Goal: Task Accomplishment & Management: Complete application form

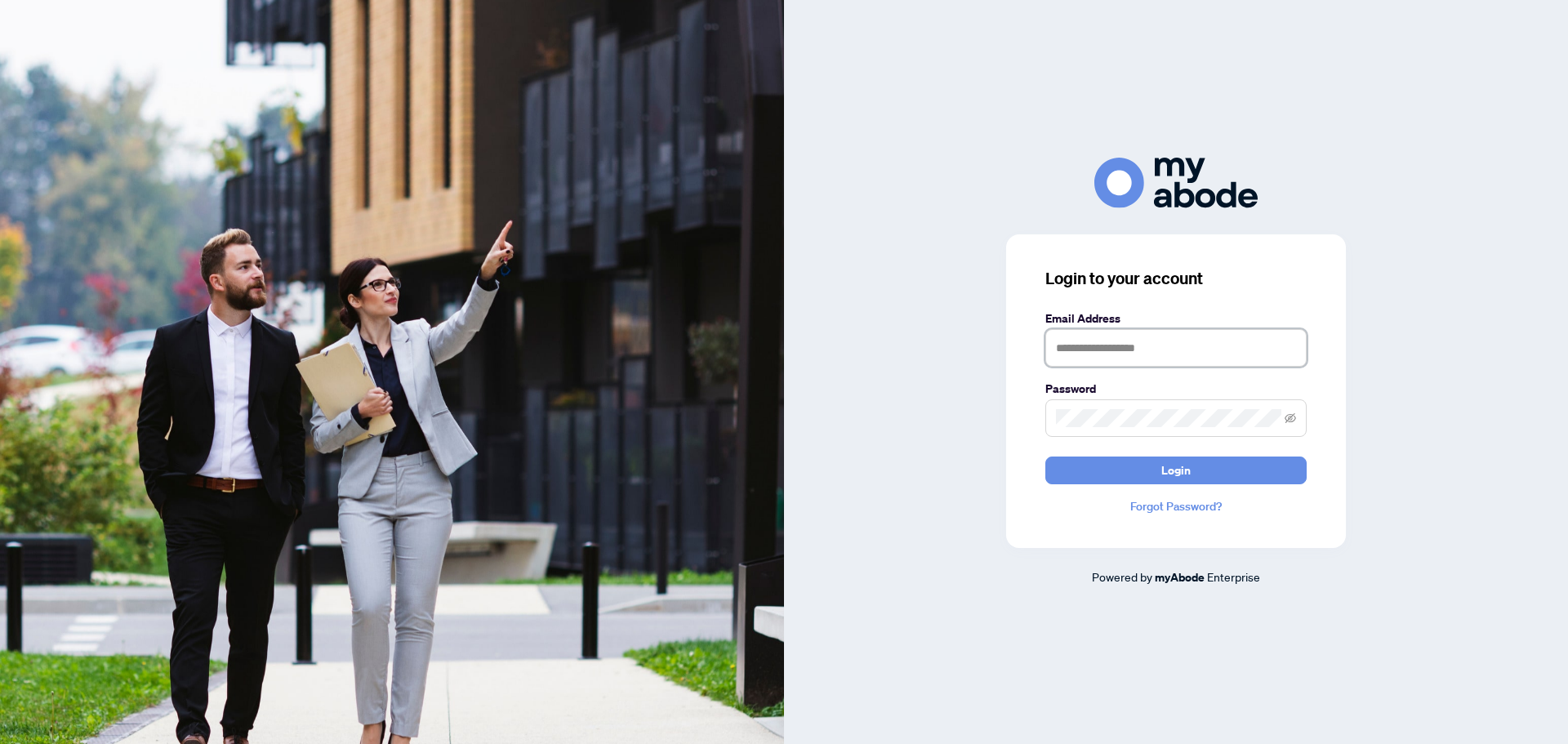
click at [1158, 330] on input "text" at bounding box center [1176, 348] width 261 height 37
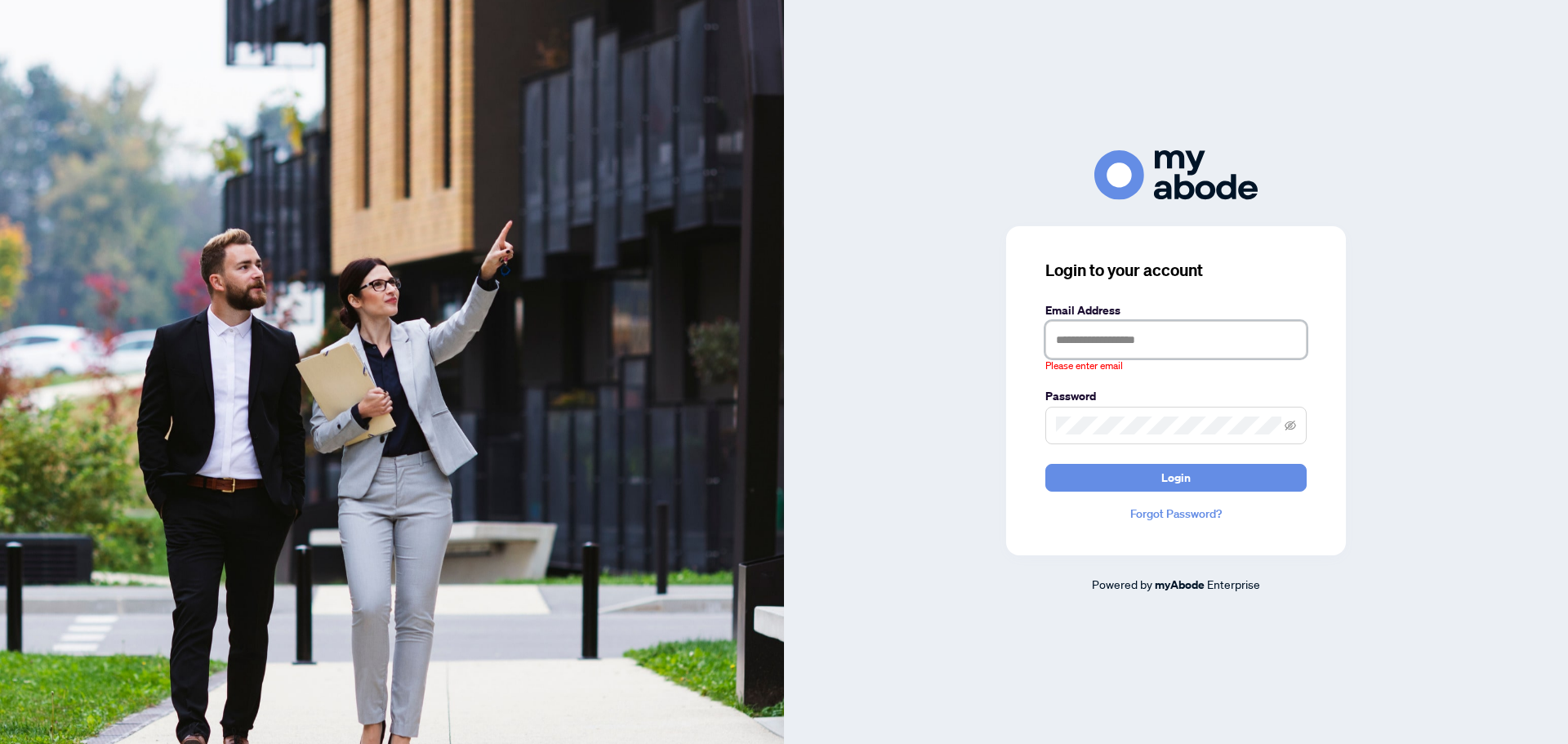
type input "**********"
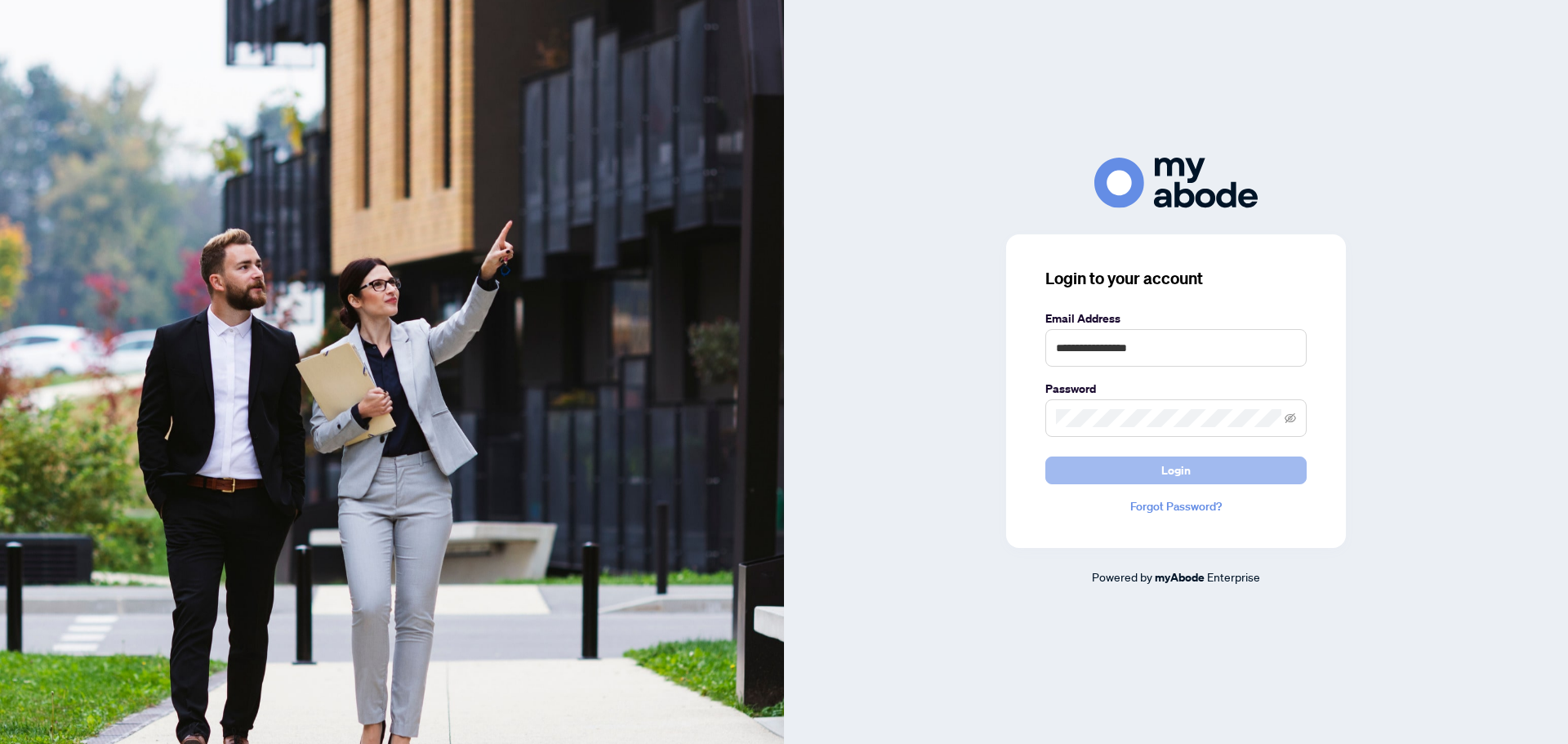
click at [1179, 481] on span "Login" at bounding box center [1176, 470] width 29 height 26
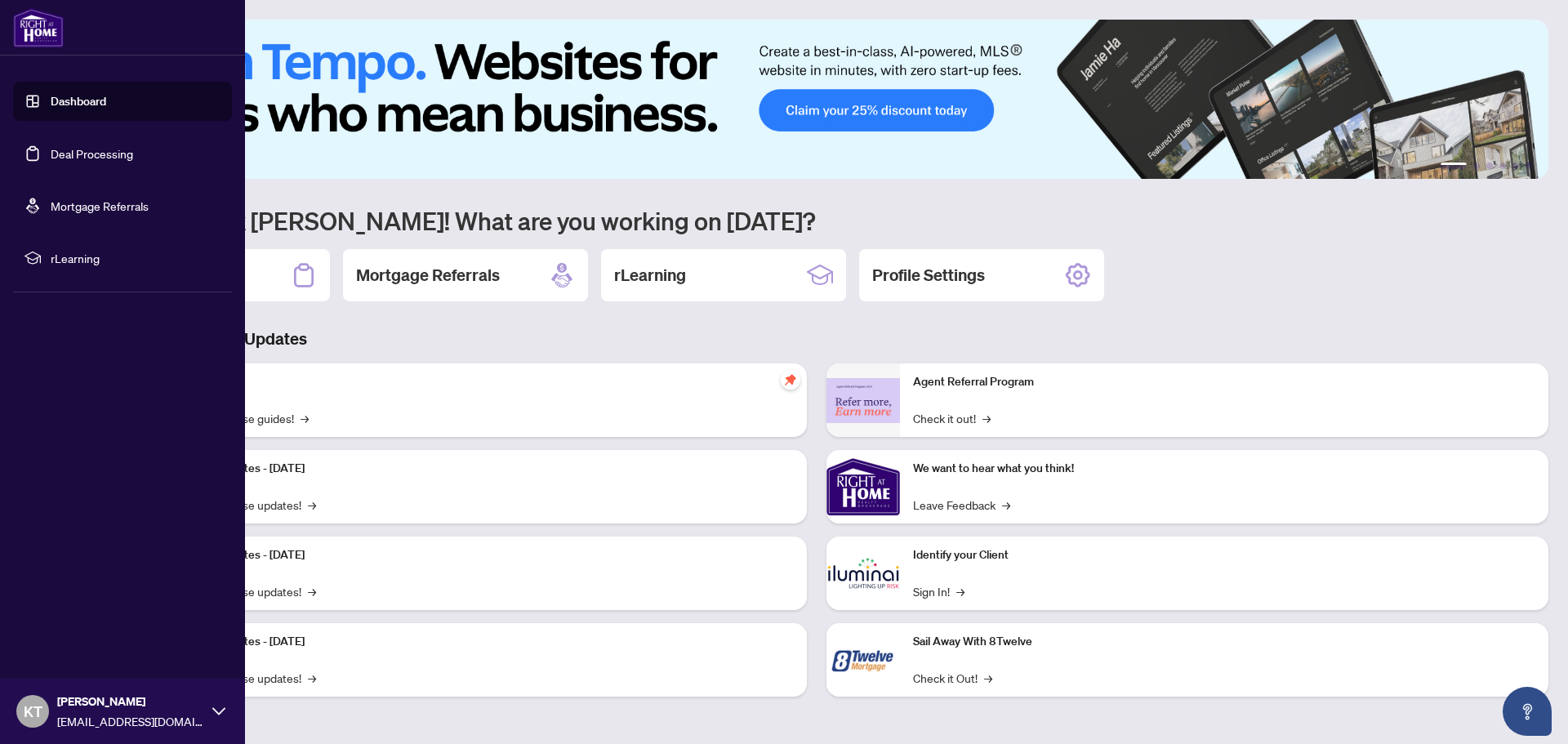
click at [129, 157] on link "Deal Processing" at bounding box center [91, 153] width 82 height 15
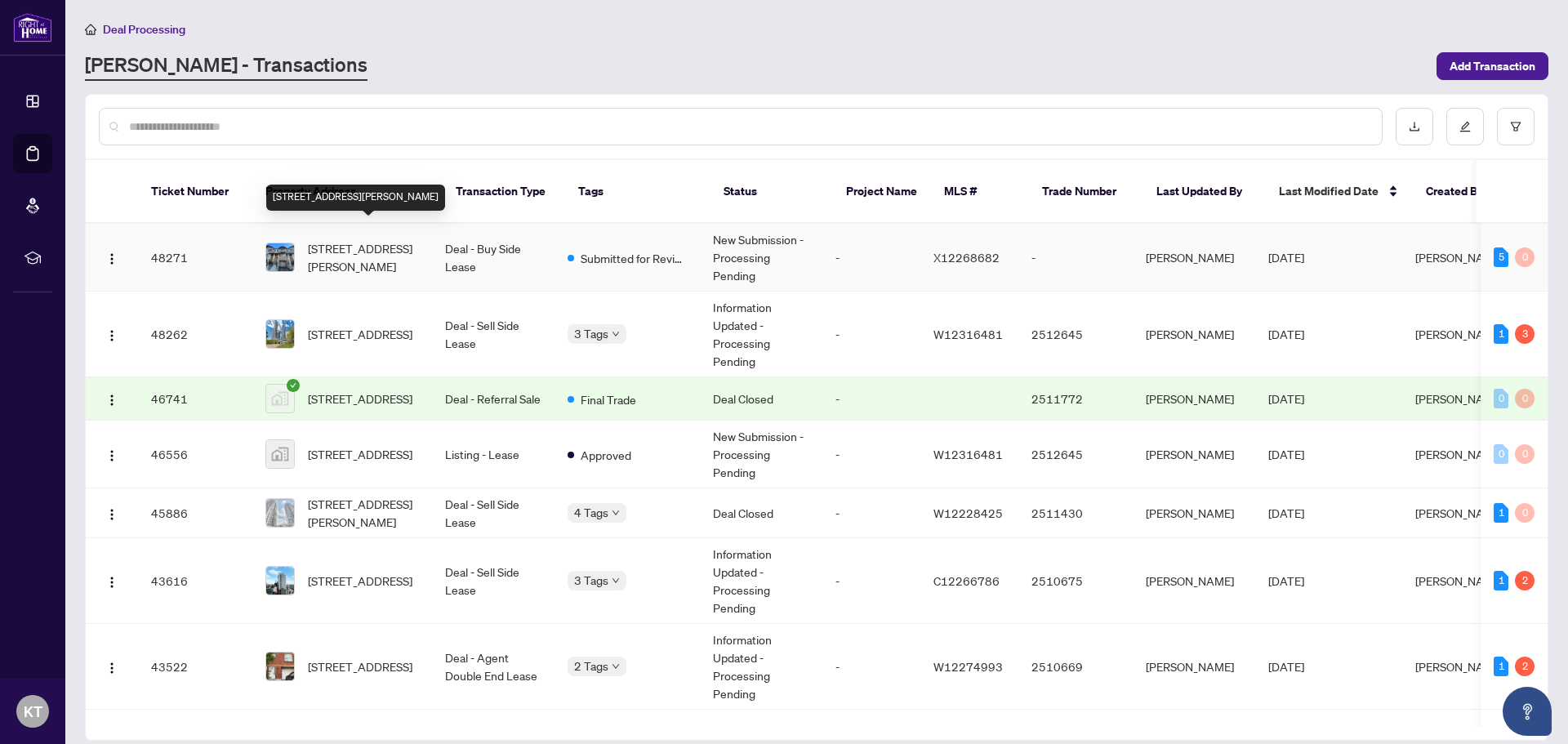
click at [352, 247] on span "[STREET_ADDRESS][PERSON_NAME]" at bounding box center [363, 257] width 111 height 36
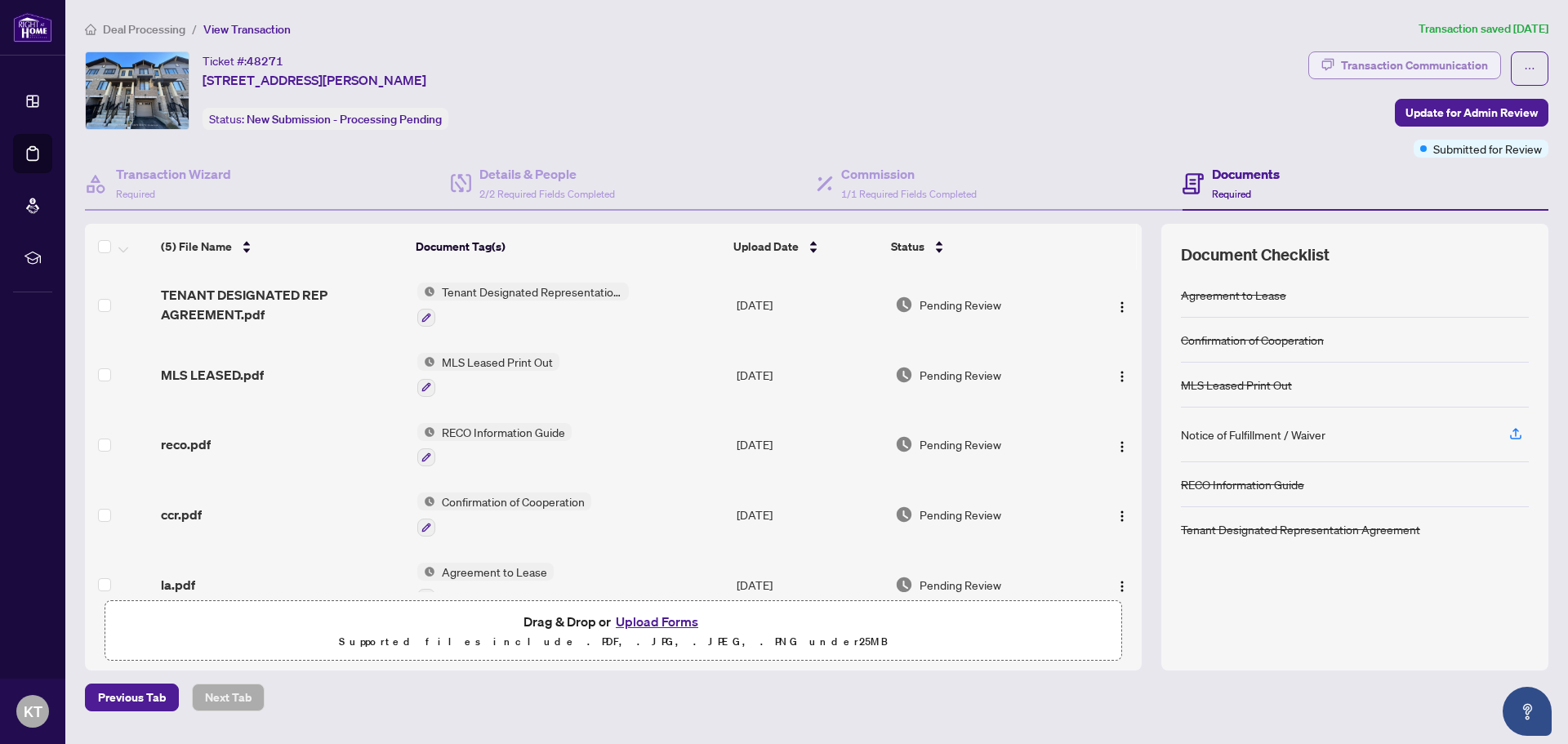
click at [1441, 63] on div "Transaction Communication" at bounding box center [1414, 65] width 147 height 26
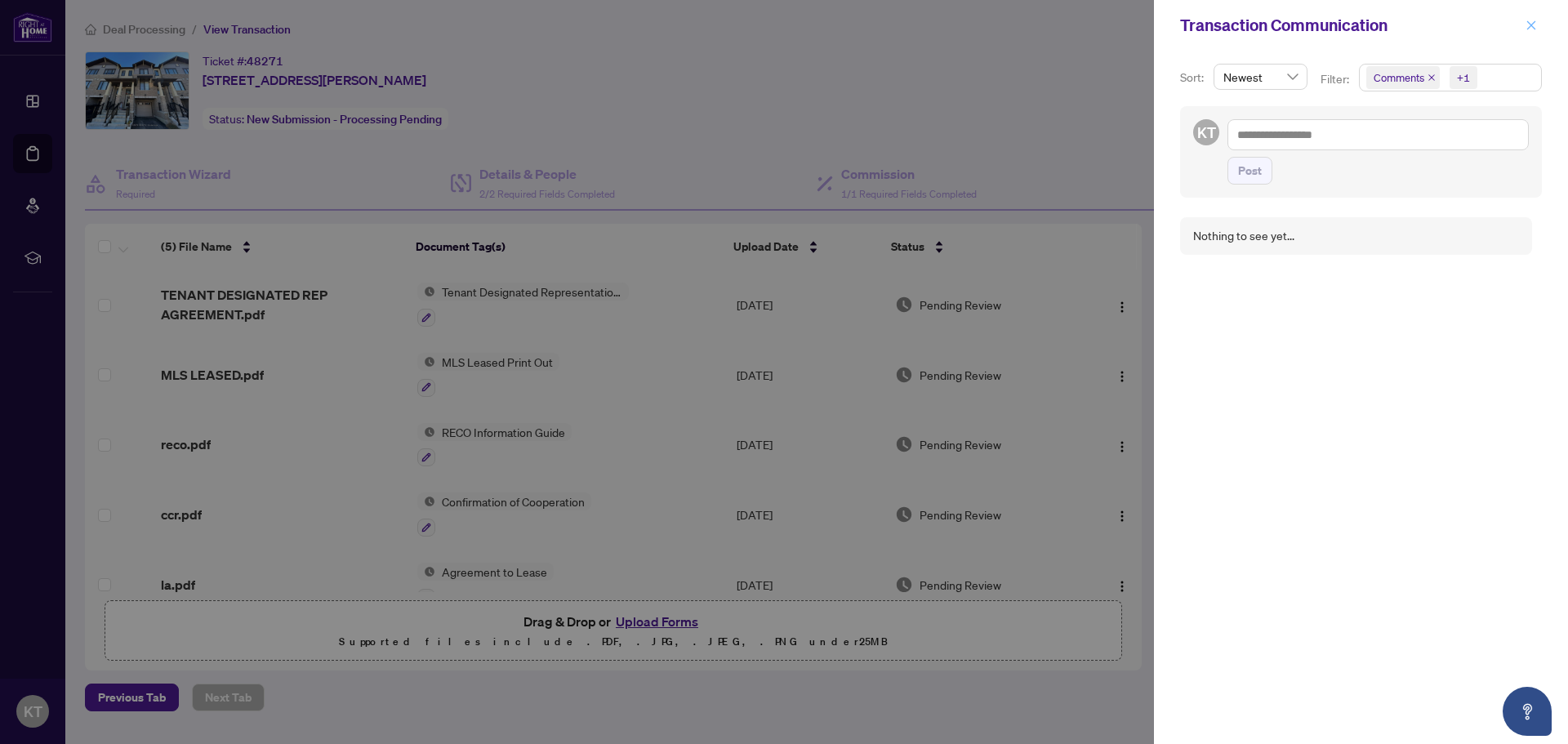
click at [1530, 27] on icon "close" at bounding box center [1532, 25] width 9 height 9
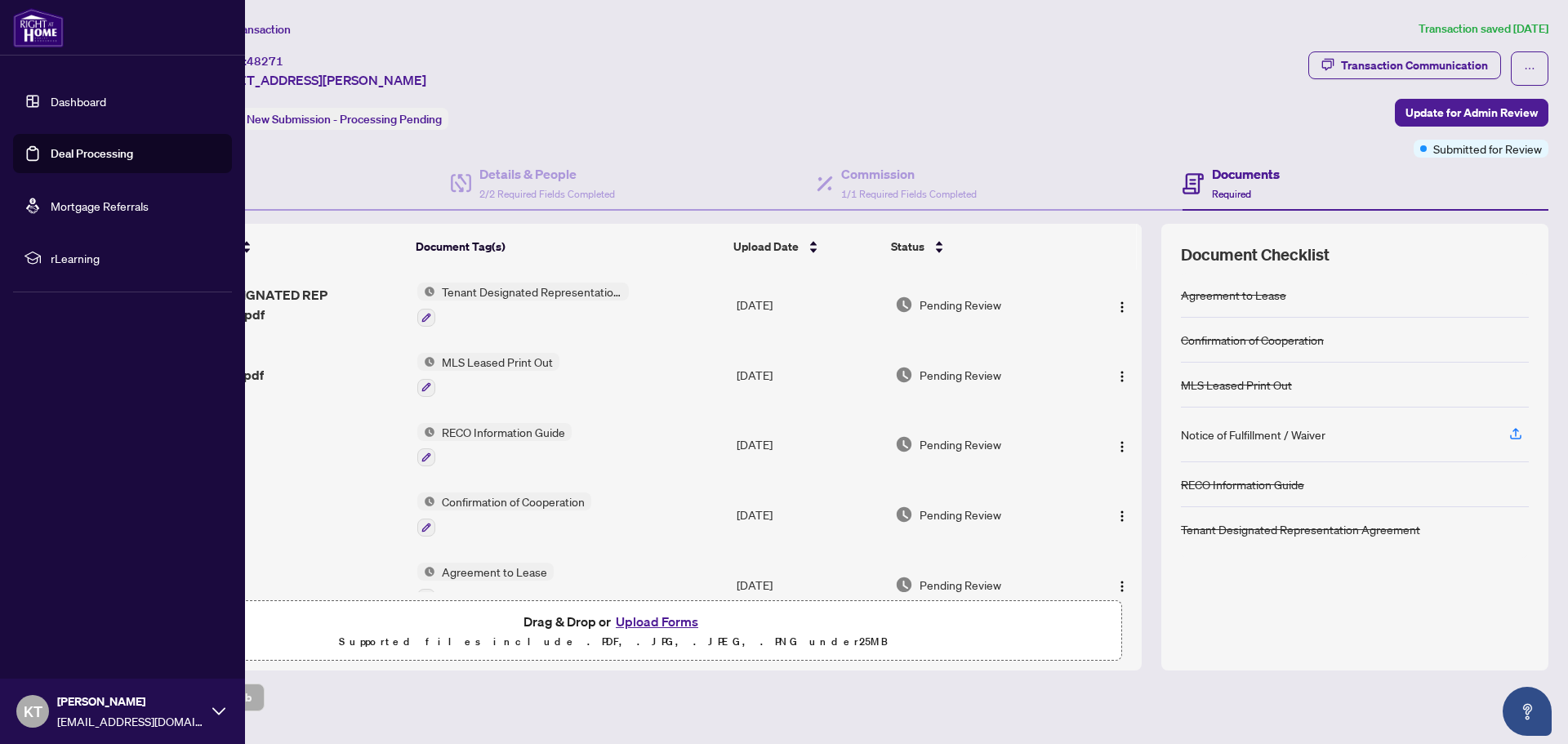
click at [122, 154] on link "Deal Processing" at bounding box center [91, 153] width 82 height 15
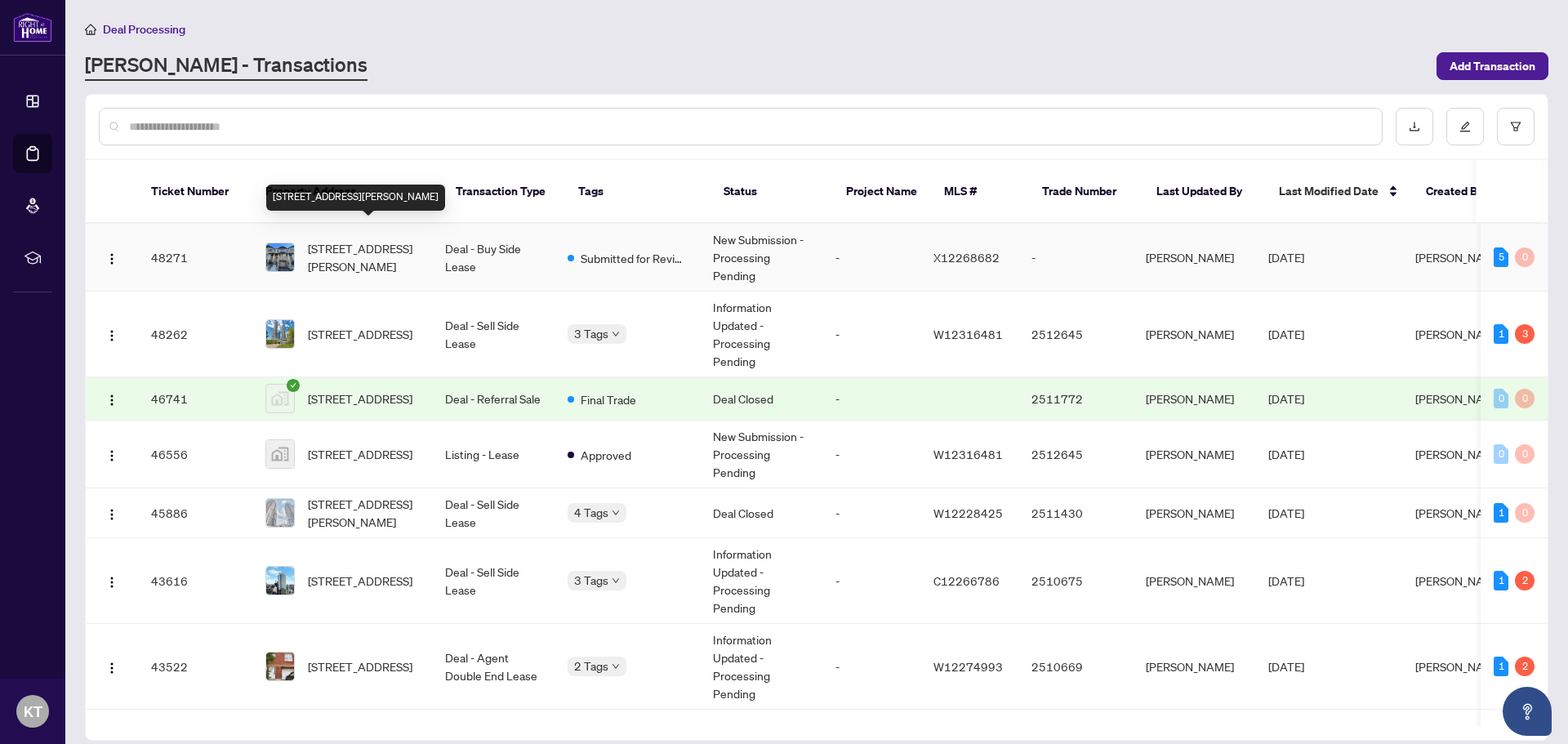
click at [384, 239] on span "[STREET_ADDRESS][PERSON_NAME]" at bounding box center [363, 257] width 111 height 36
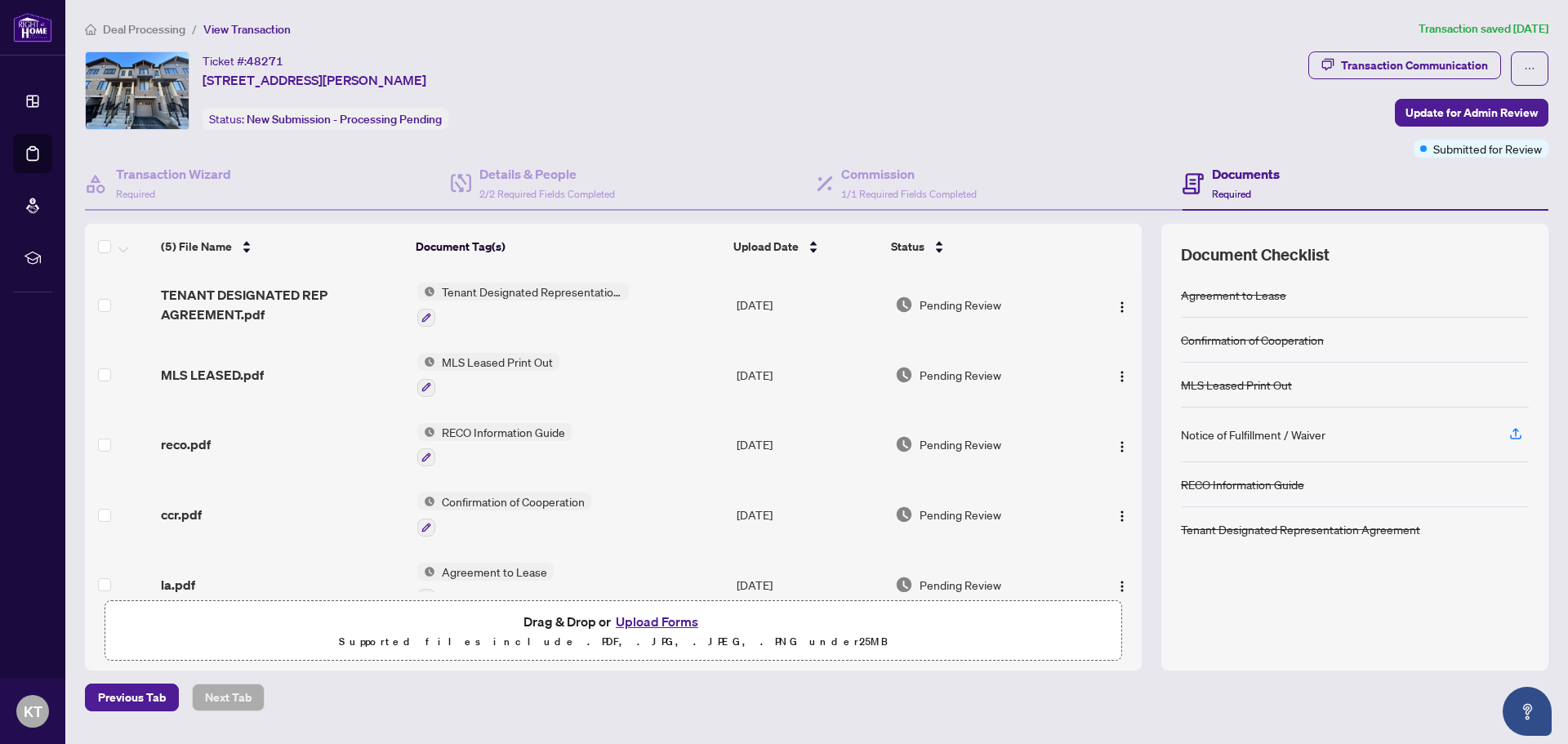
click at [98, 233] on th at bounding box center [120, 246] width 69 height 46
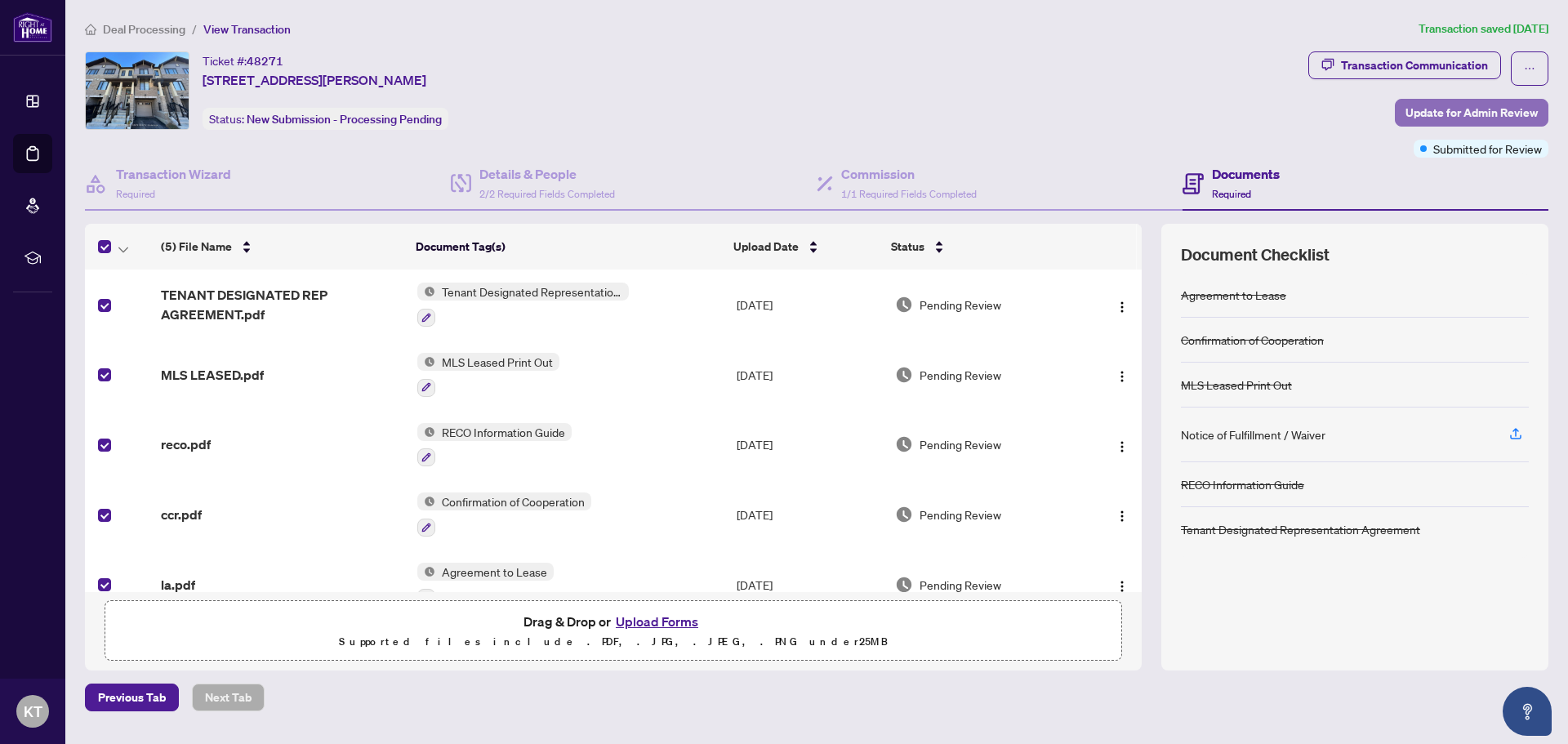
click at [1470, 113] on span "Update for Admin Review" at bounding box center [1472, 113] width 133 height 26
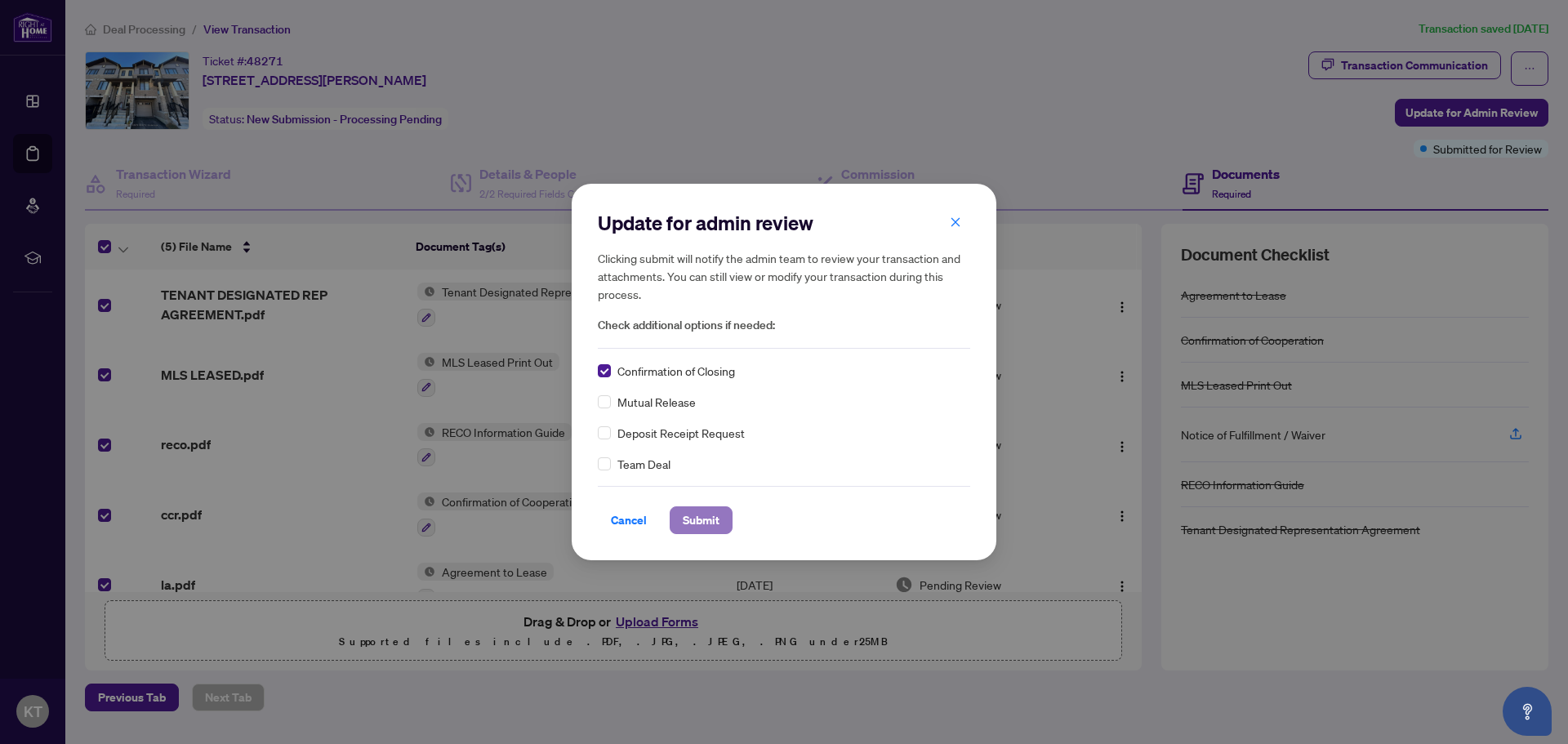
click at [709, 525] on span "Submit" at bounding box center [701, 520] width 36 height 26
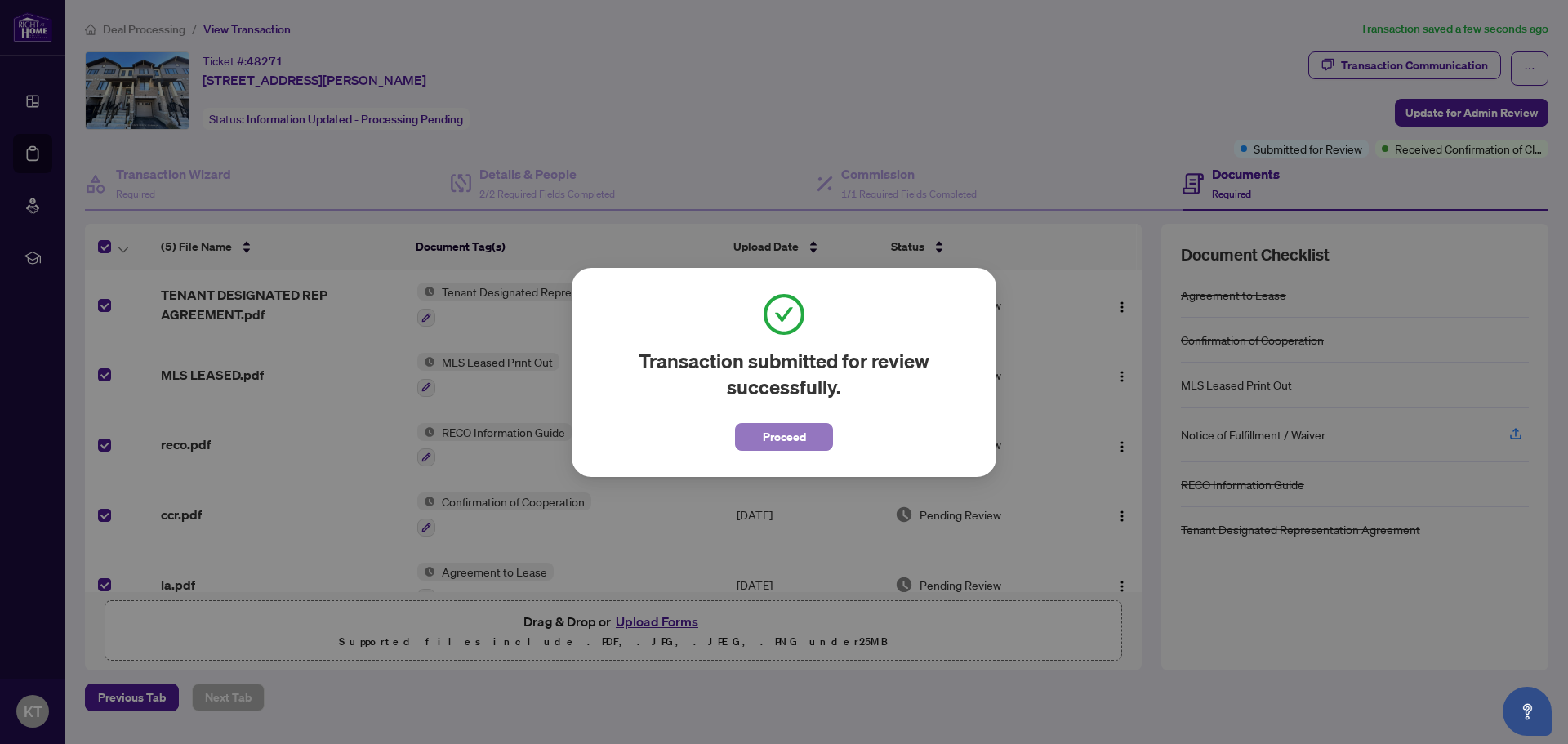
click at [794, 434] on span "Proceed" at bounding box center [785, 437] width 43 height 26
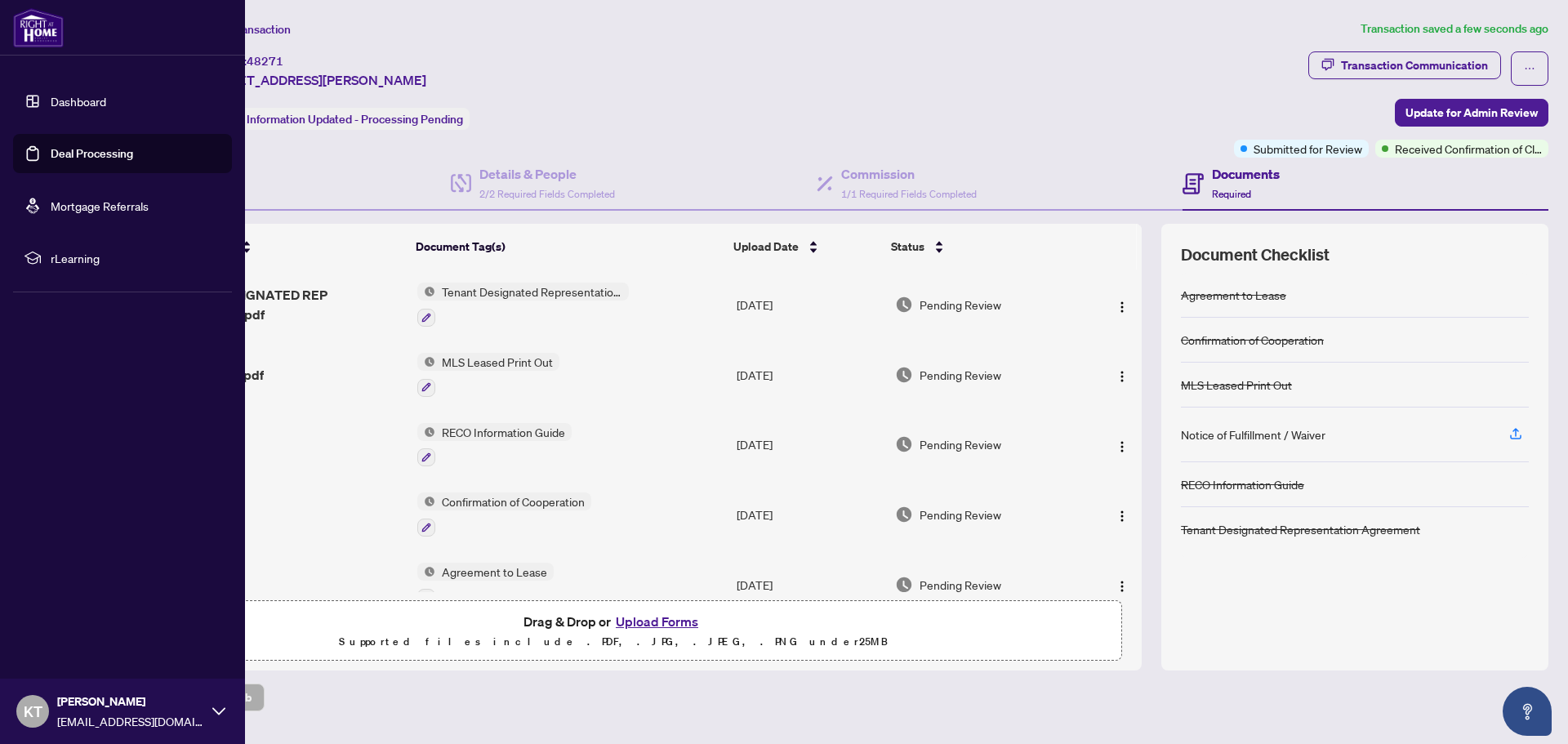
click at [88, 105] on link "Dashboard" at bounding box center [78, 101] width 56 height 15
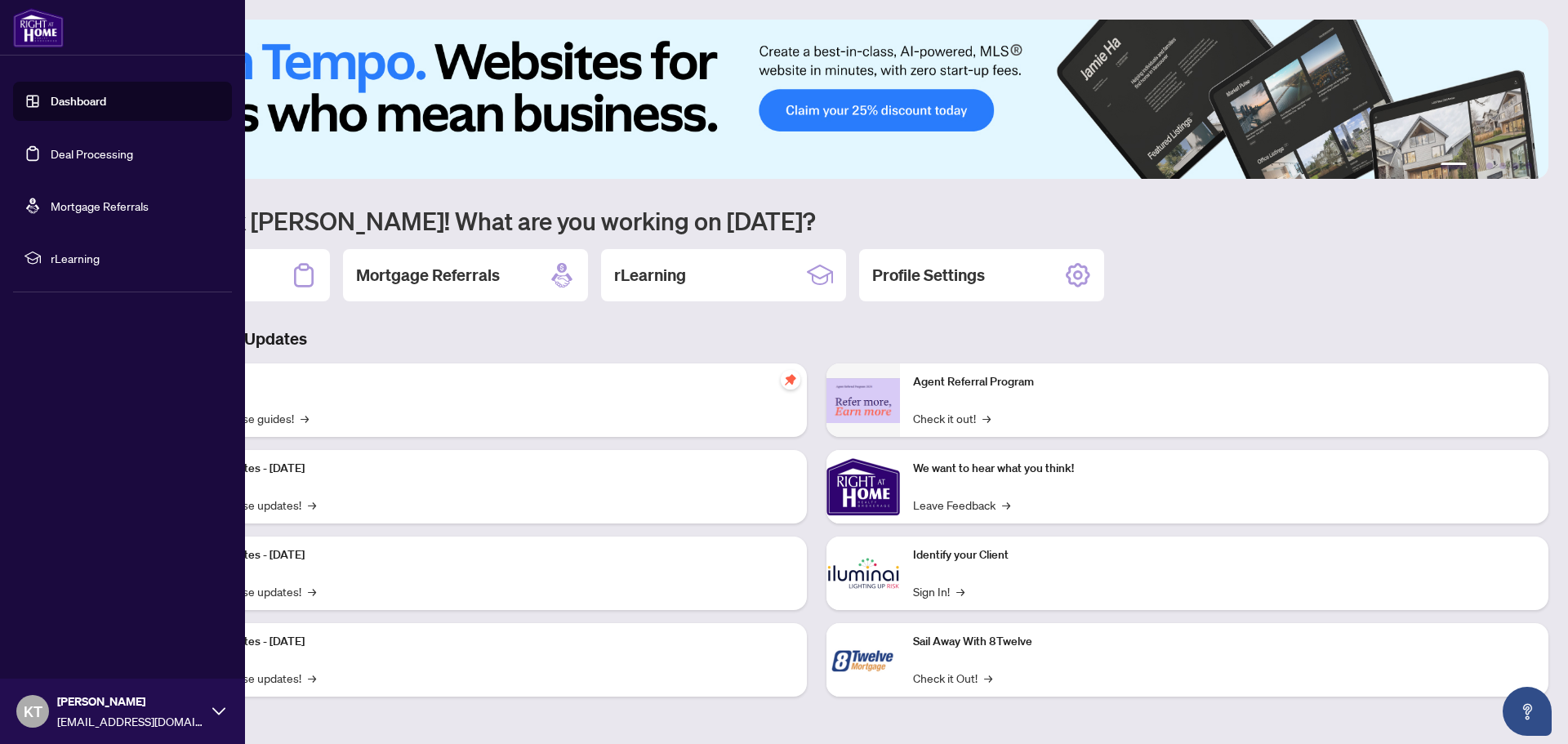
click at [63, 155] on link "Deal Processing" at bounding box center [91, 153] width 82 height 15
